Goal: Task Accomplishment & Management: Use online tool/utility

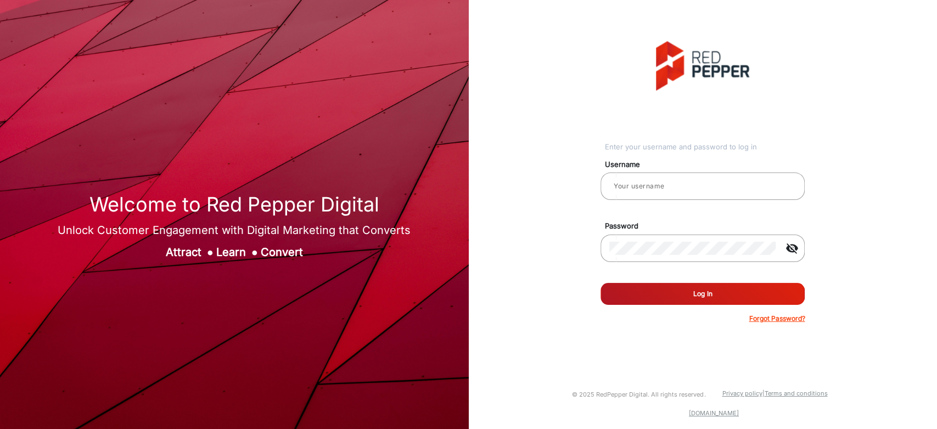
type input "[PERSON_NAME]"
click at [680, 295] on button "Log In" at bounding box center [703, 294] width 204 height 22
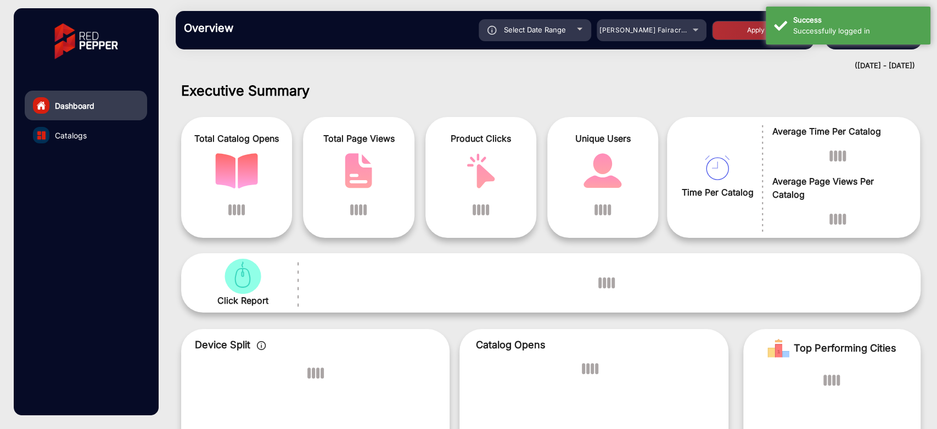
scroll to position [8, 0]
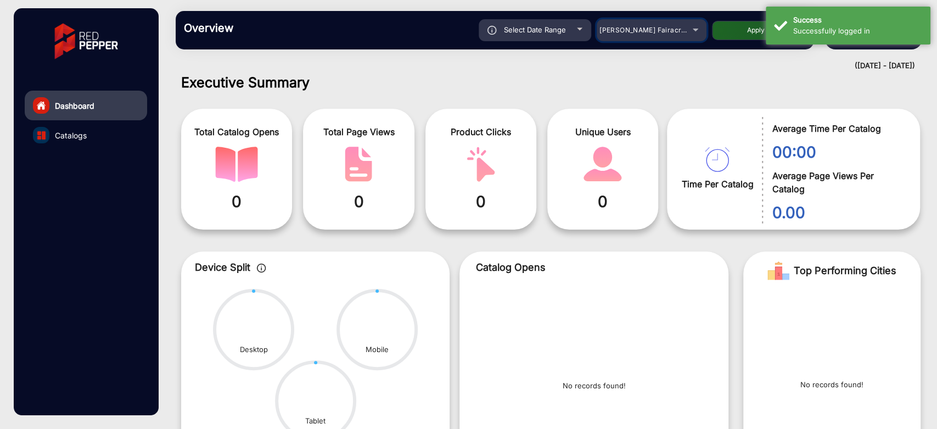
click at [667, 30] on span "[PERSON_NAME] Fairacre Farms" at bounding box center [654, 30] width 109 height 8
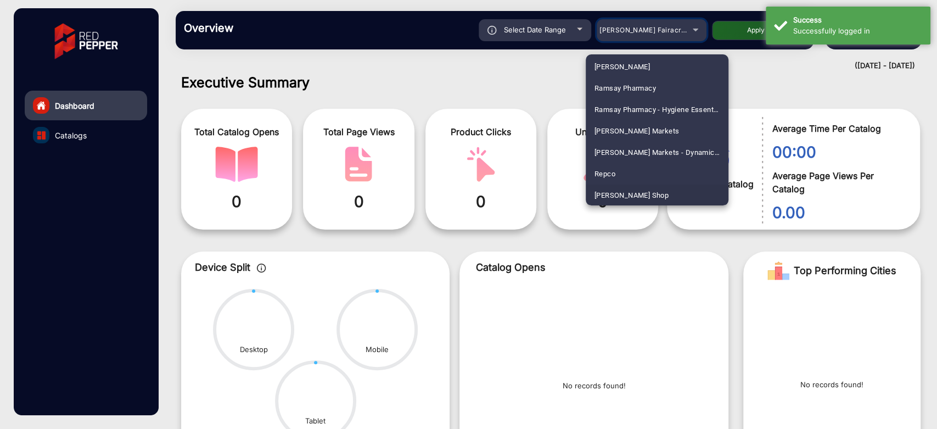
scroll to position [2679, 0]
click at [646, 186] on span "[PERSON_NAME] SHOP [GEOGRAPHIC_DATA]" at bounding box center [657, 194] width 125 height 21
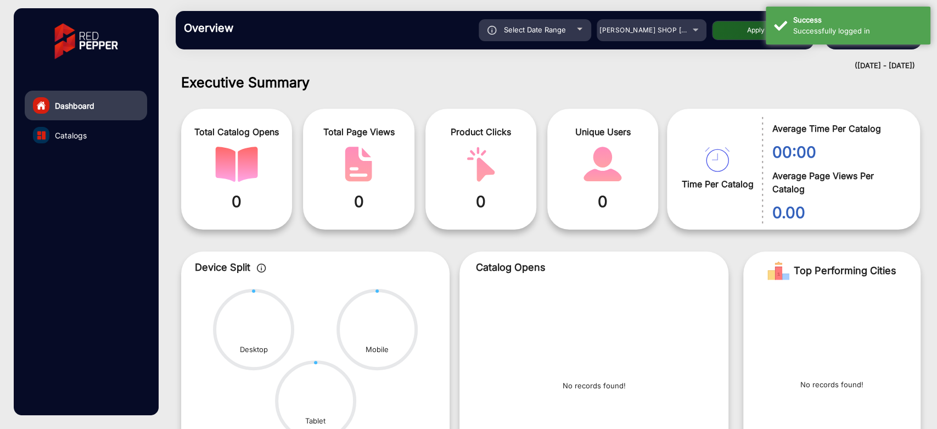
click at [720, 28] on button "Apply" at bounding box center [756, 30] width 88 height 19
type input "[DATE]"
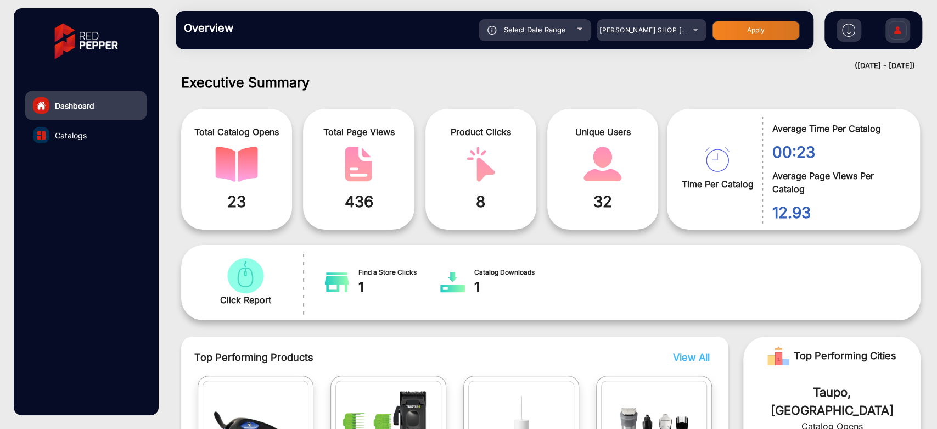
click at [574, 32] on div "Select Date Range" at bounding box center [535, 30] width 113 height 22
type input "[DATE]"
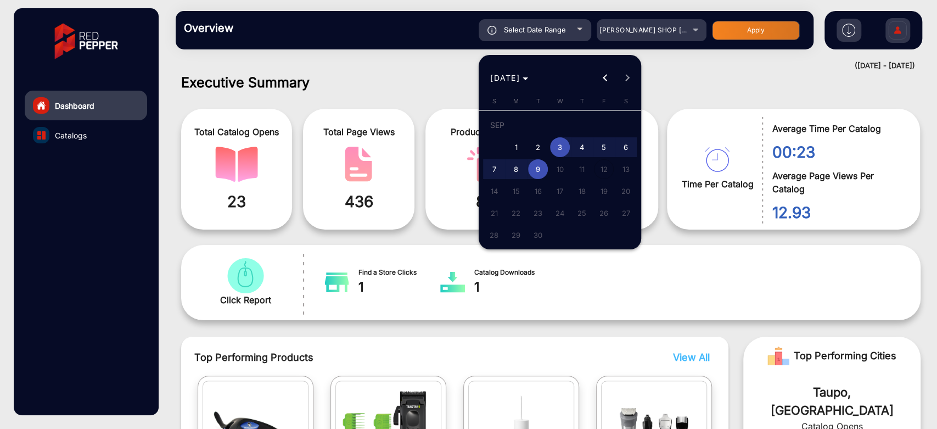
click at [540, 167] on span "9" at bounding box center [538, 169] width 20 height 20
type input "[DATE]"
click at [540, 167] on span "9" at bounding box center [538, 169] width 20 height 20
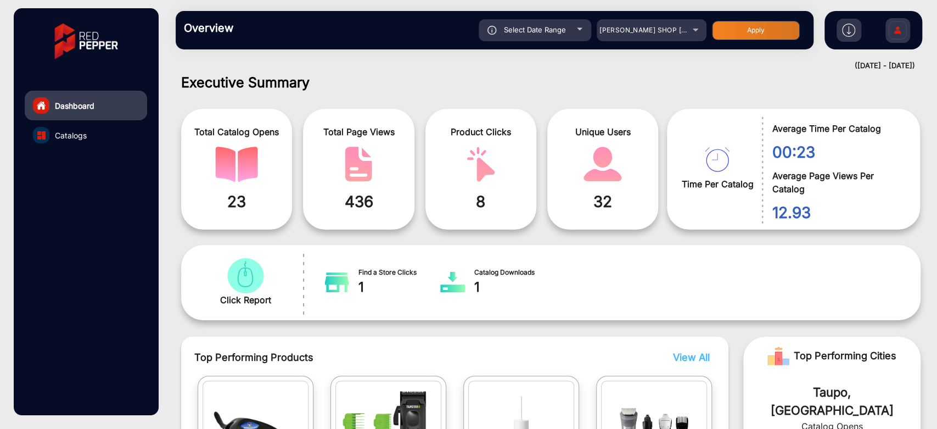
type input "[DATE]"
click at [782, 31] on button "Apply" at bounding box center [756, 30] width 88 height 19
type input "[DATE]"
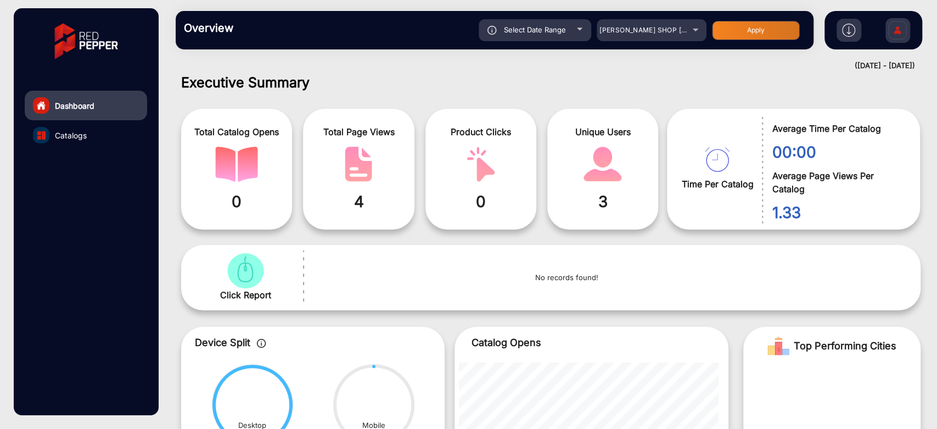
click at [560, 39] on div "Select Date Range" at bounding box center [535, 30] width 113 height 22
type input "[DATE]"
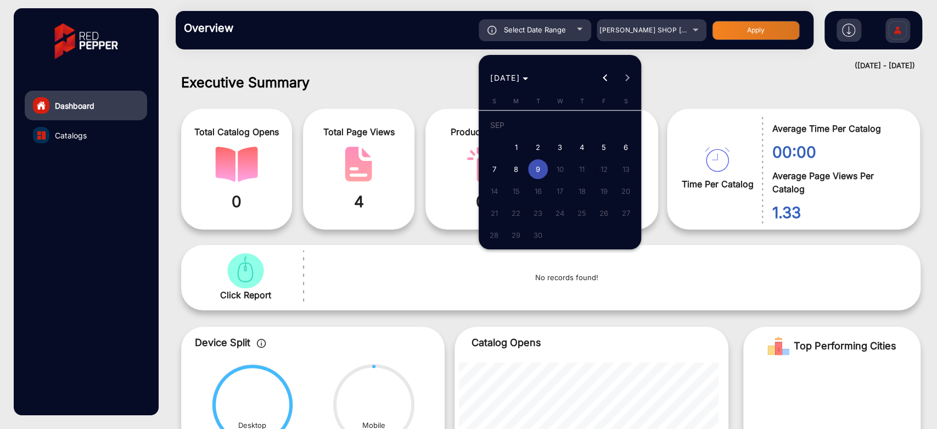
click at [666, 228] on div at bounding box center [468, 214] width 937 height 429
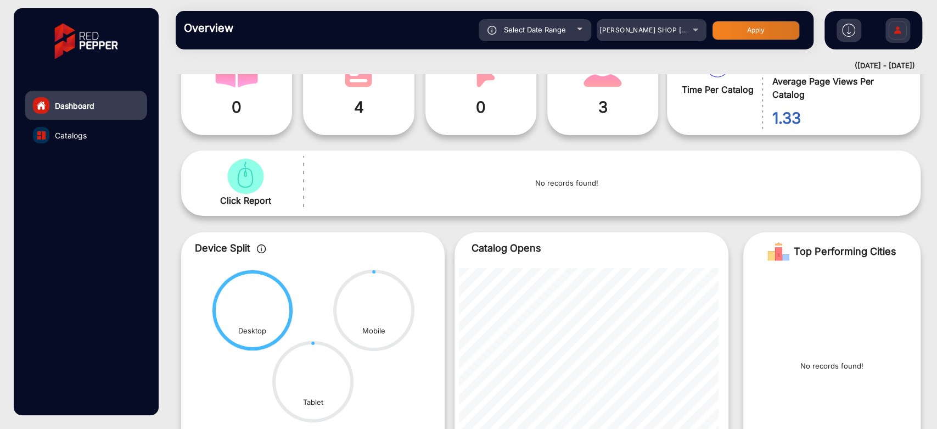
scroll to position [0, 0]
